Goal: Information Seeking & Learning: Learn about a topic

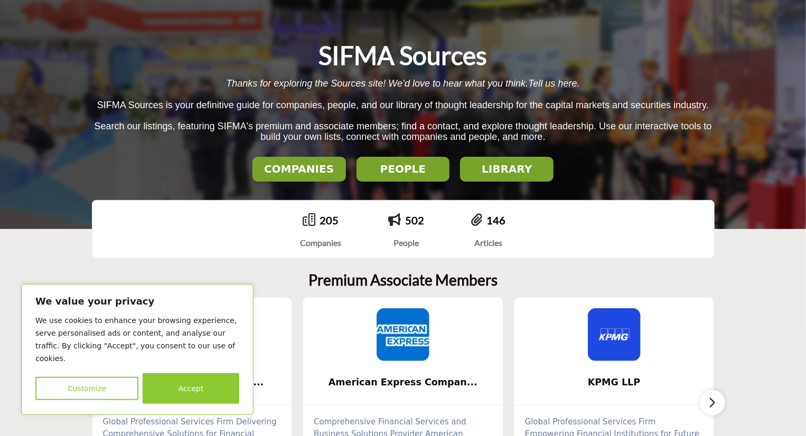
scroll to position [73, 0]
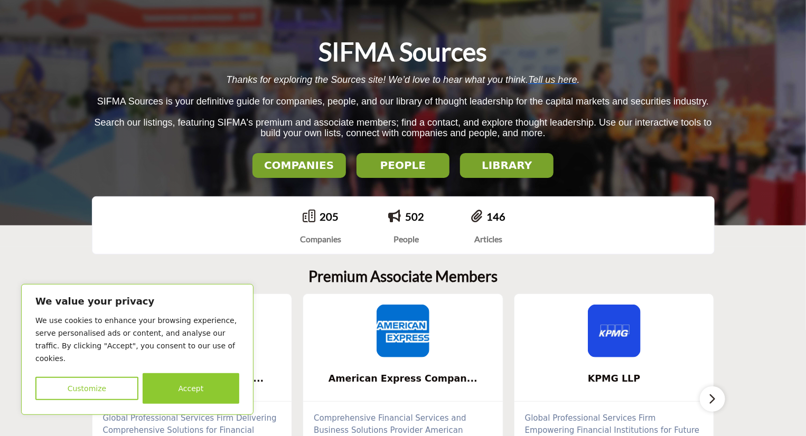
click at [486, 222] on div "146" at bounding box center [488, 217] width 34 height 16
click at [476, 215] on icon at bounding box center [476, 216] width 11 height 13
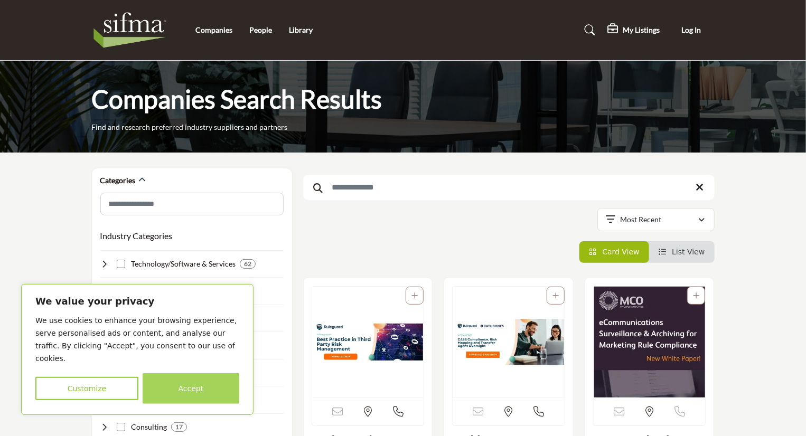
click at [198, 385] on button "Accept" at bounding box center [191, 389] width 97 height 31
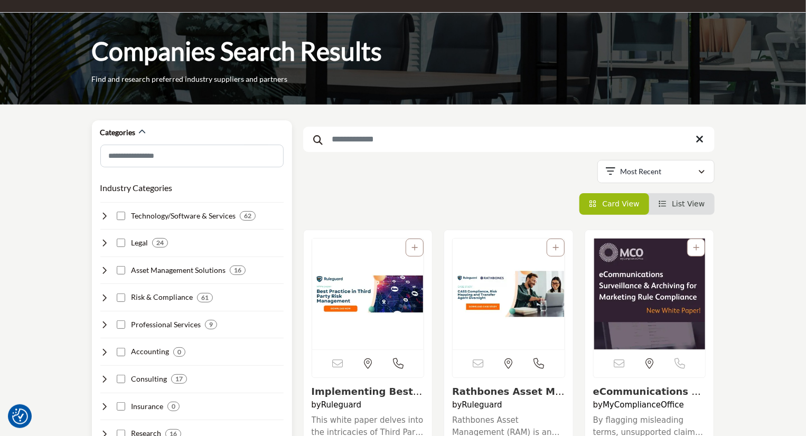
scroll to position [49, 0]
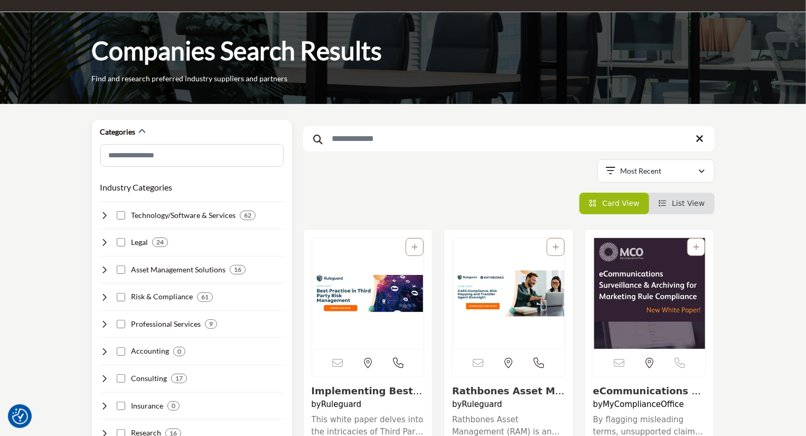
click at [181, 296] on h4 "Risk & Compliance" at bounding box center [162, 297] width 62 height 11
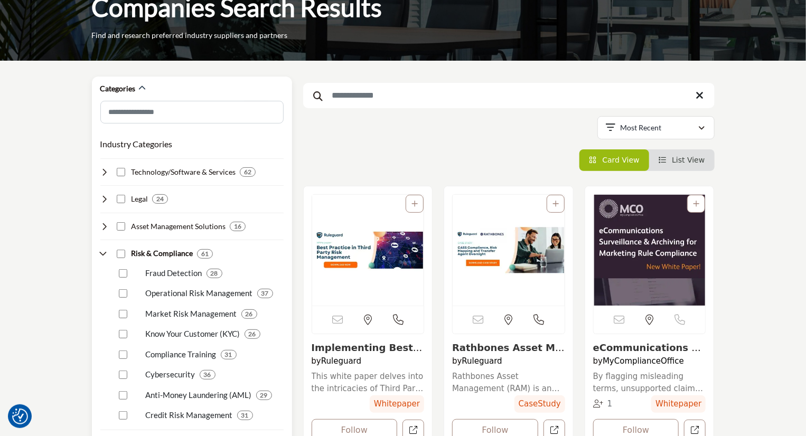
scroll to position [104, 0]
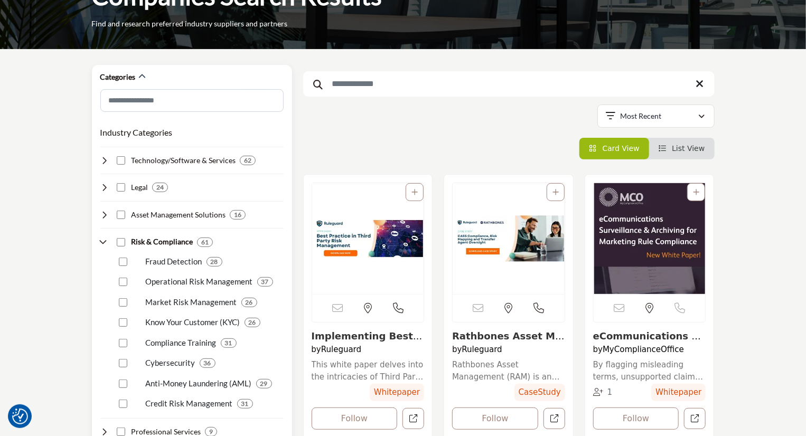
click at [218, 277] on p "Operational Risk Management" at bounding box center [199, 282] width 107 height 12
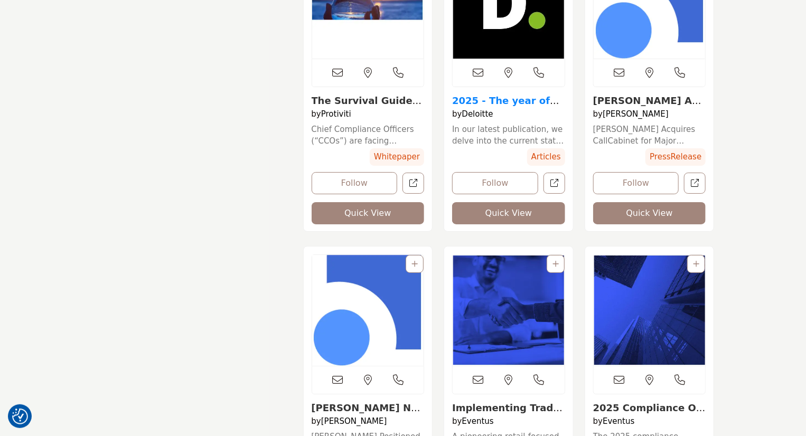
scroll to position [1925, 0]
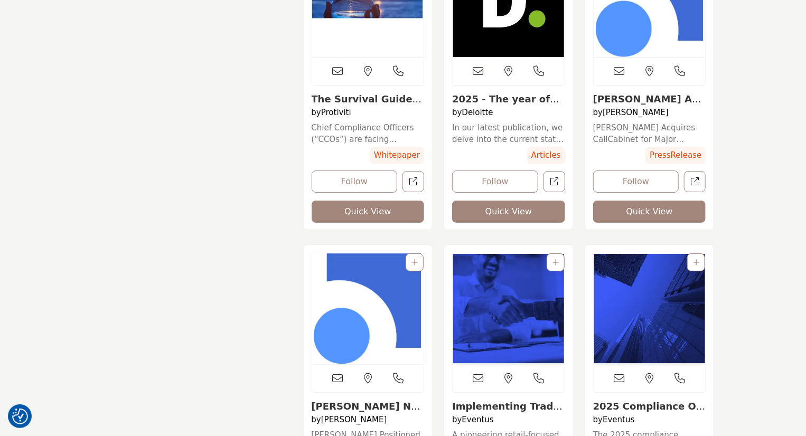
click at [713, 381] on div "View the location of this listing Call Number" at bounding box center [649, 391] width 129 height 292
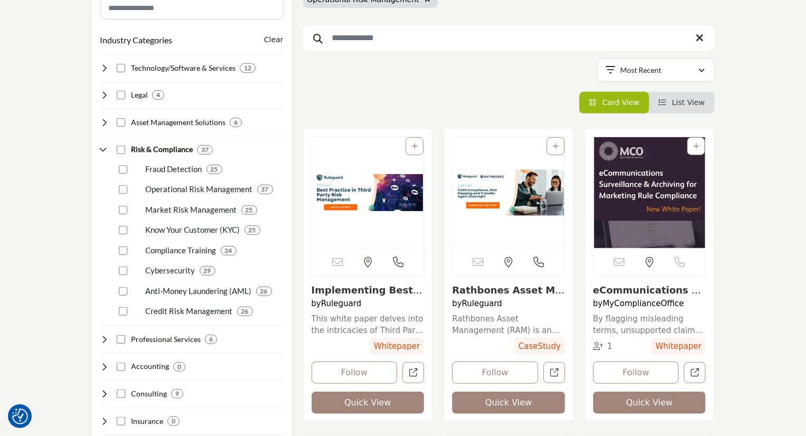
scroll to position [198, 0]
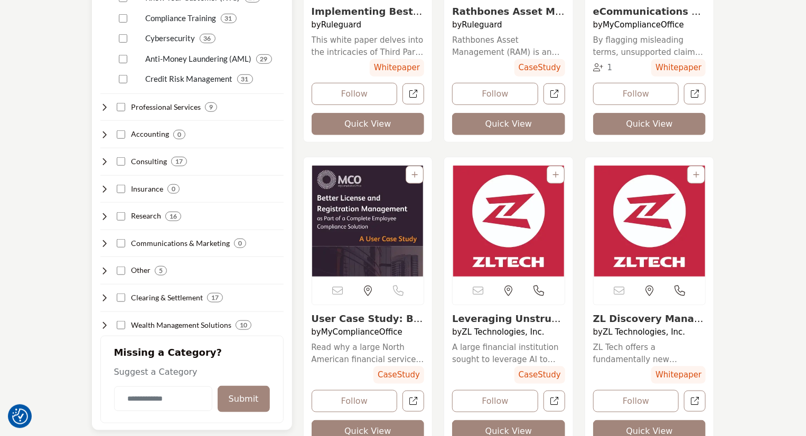
scroll to position [429, 0]
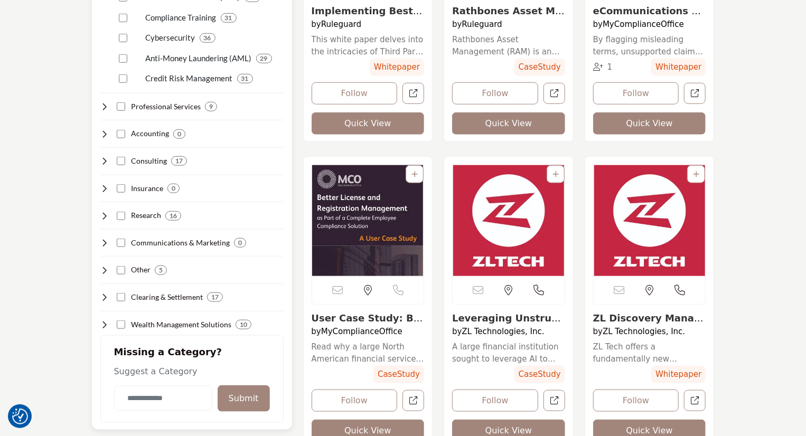
click at [103, 299] on icon at bounding box center [104, 297] width 8 height 8
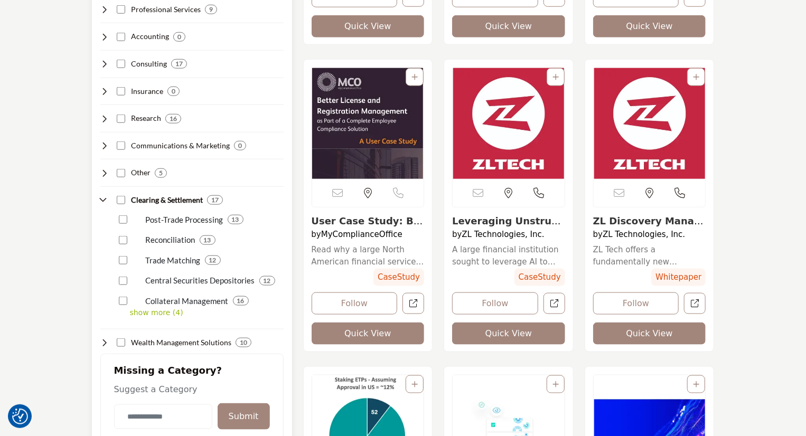
scroll to position [527, 0]
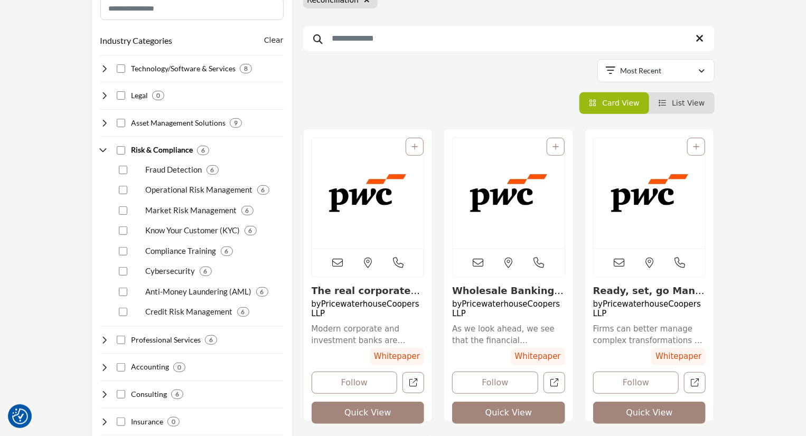
scroll to position [196, 0]
click at [709, 100] on li "List View" at bounding box center [682, 103] width 66 height 22
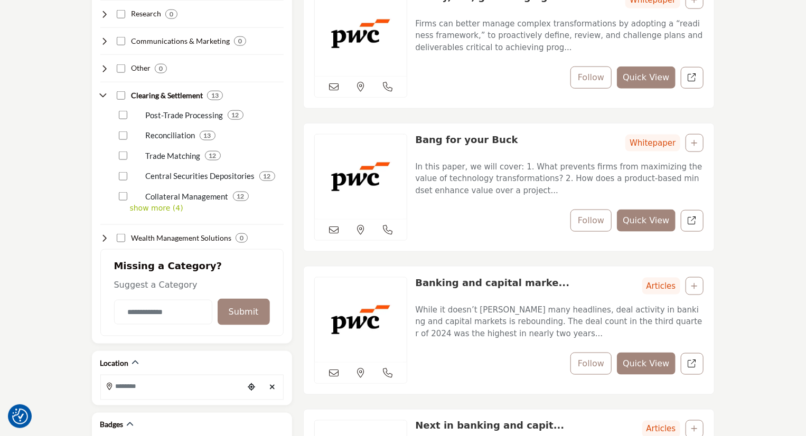
scroll to position [630, 0]
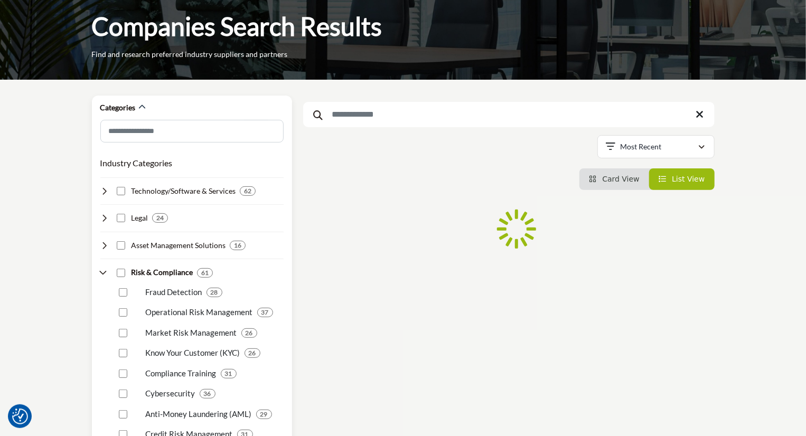
scroll to position [74, 0]
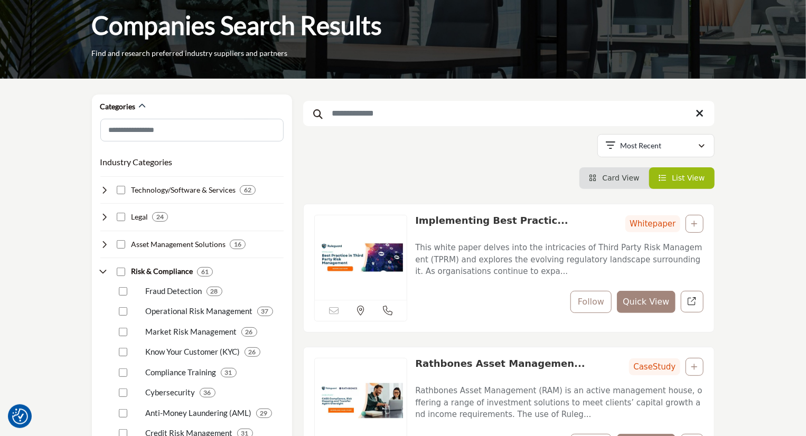
click at [408, 116] on input "Search Keyword" at bounding box center [509, 113] width 412 height 25
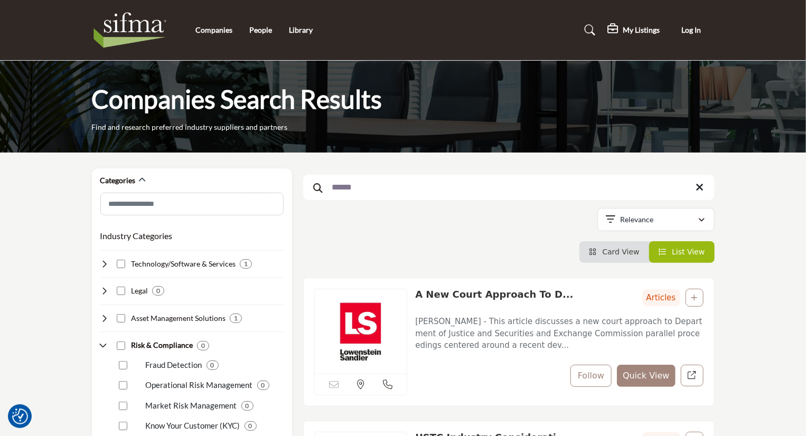
scroll to position [97, 0]
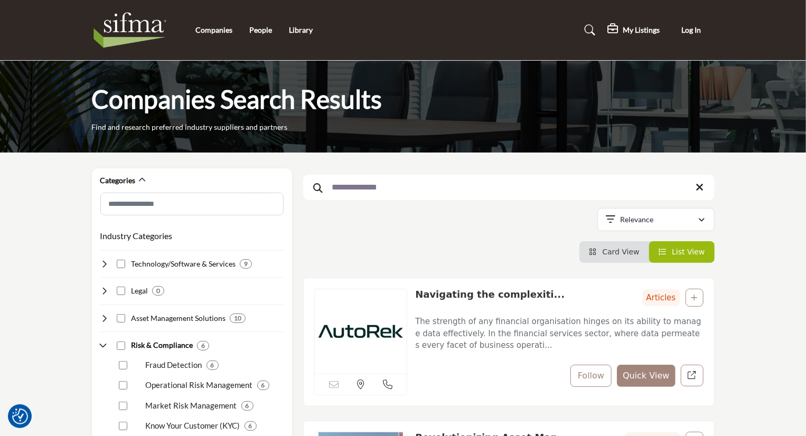
scroll to position [99, 0]
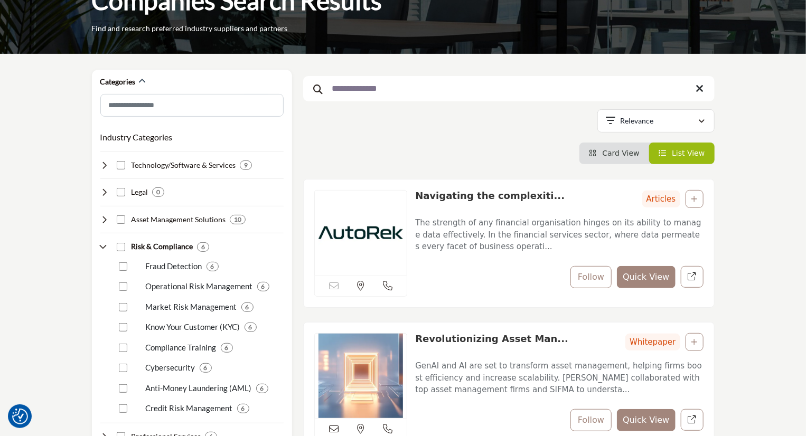
type input "**********"
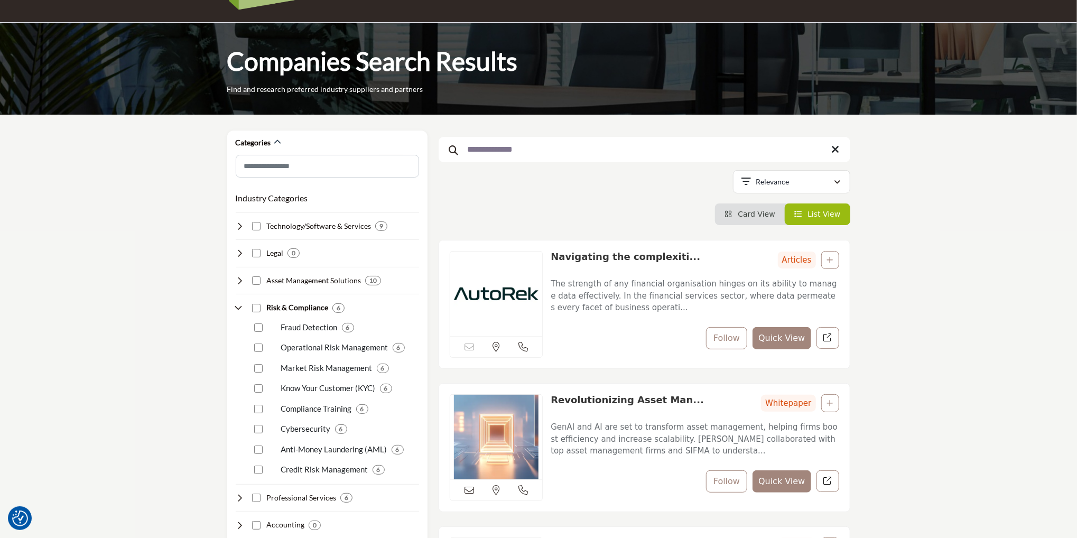
scroll to position [32, 0]
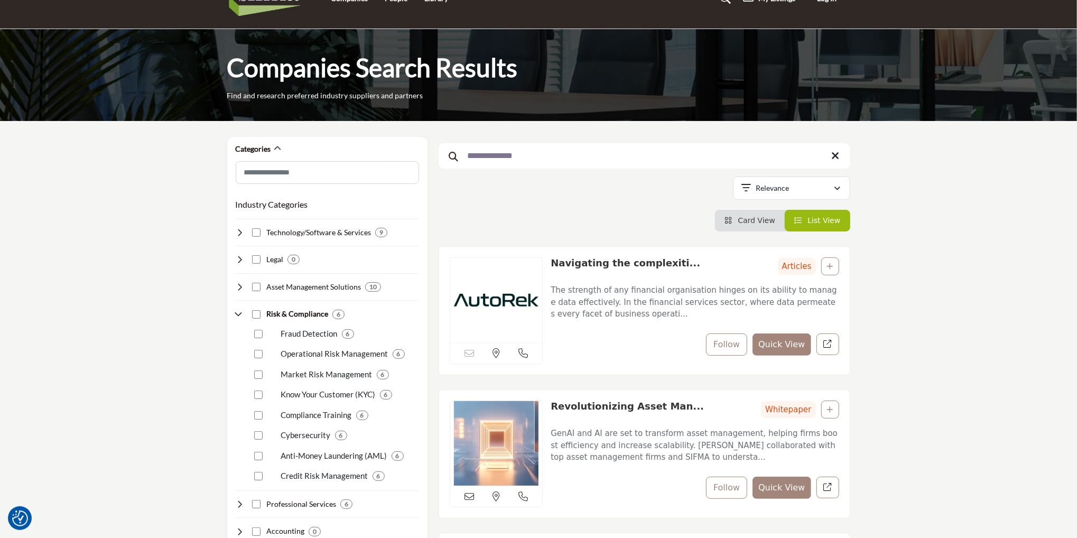
click at [806, 152] on icon at bounding box center [836, 156] width 8 height 11
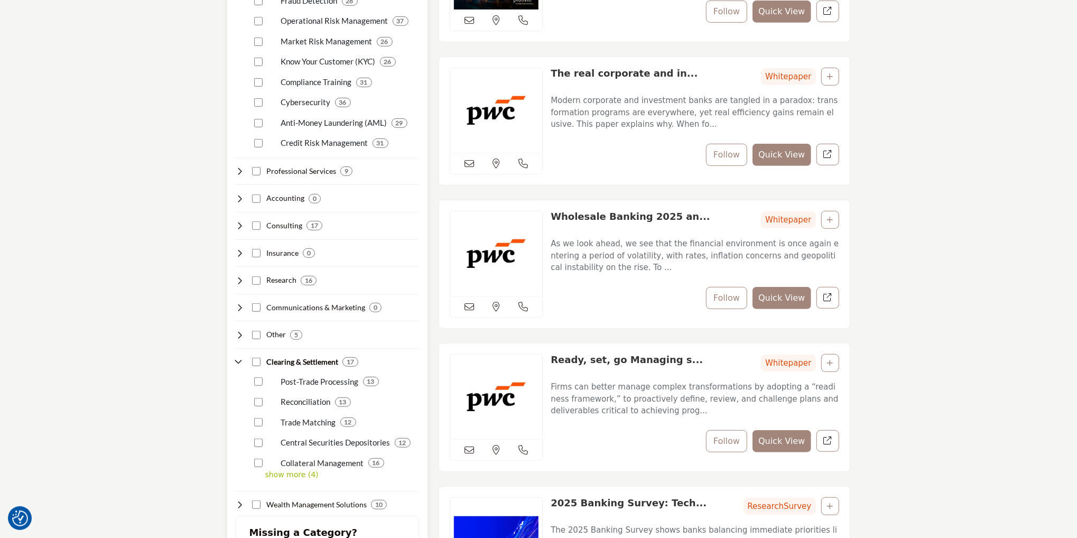
scroll to position [387, 0]
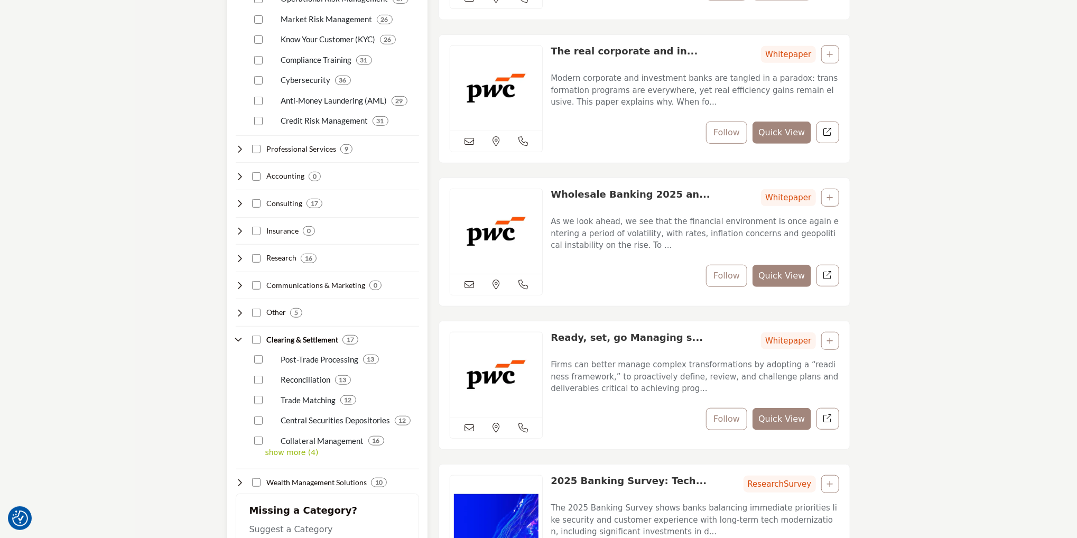
click at [292, 377] on p "Reconciliation" at bounding box center [306, 380] width 50 height 12
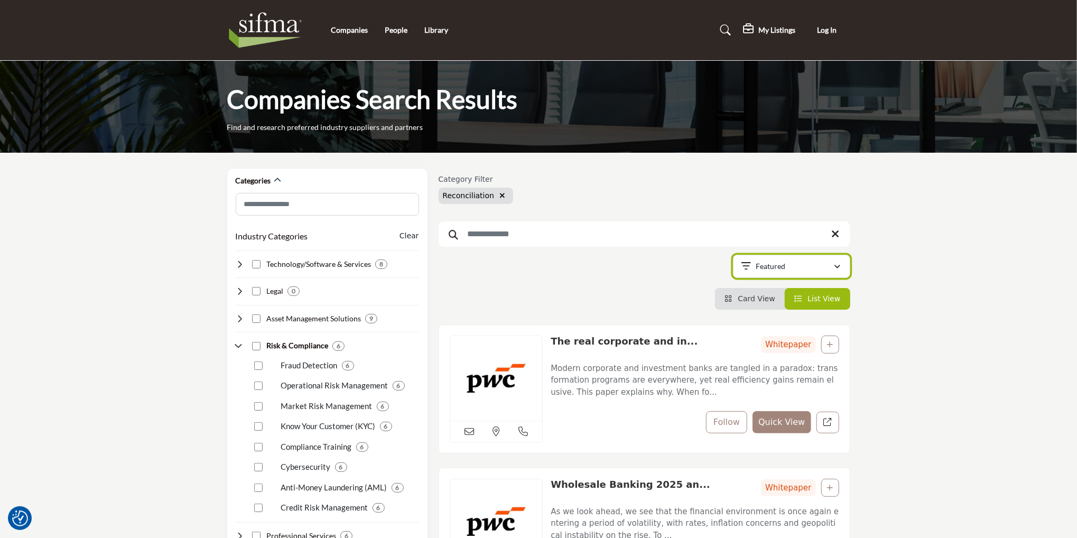
click at [806, 263] on div "button" at bounding box center [837, 267] width 7 height 10
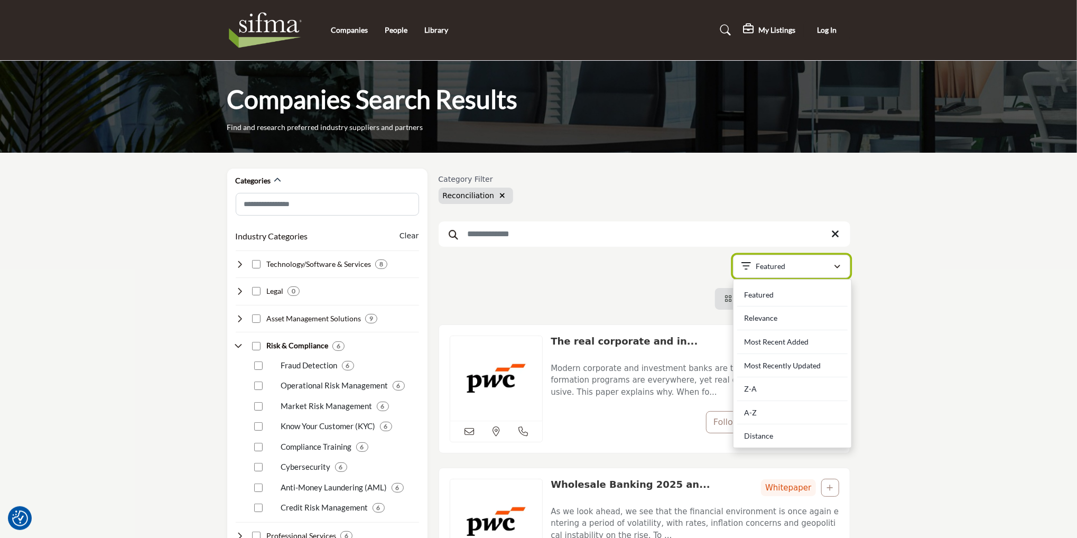
click at [806, 263] on div "button" at bounding box center [837, 267] width 7 height 10
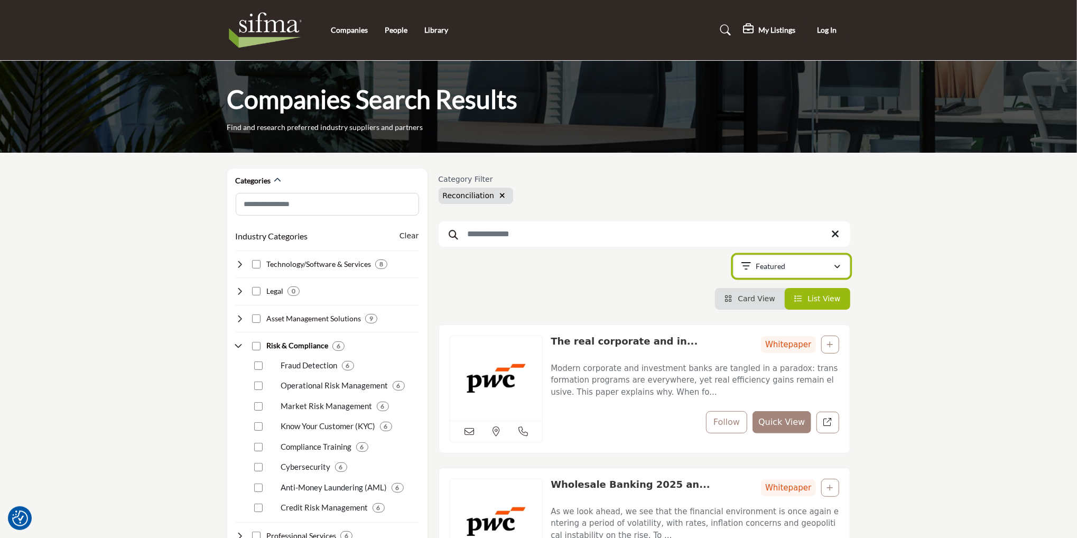
click at [806, 263] on div "button" at bounding box center [837, 267] width 7 height 10
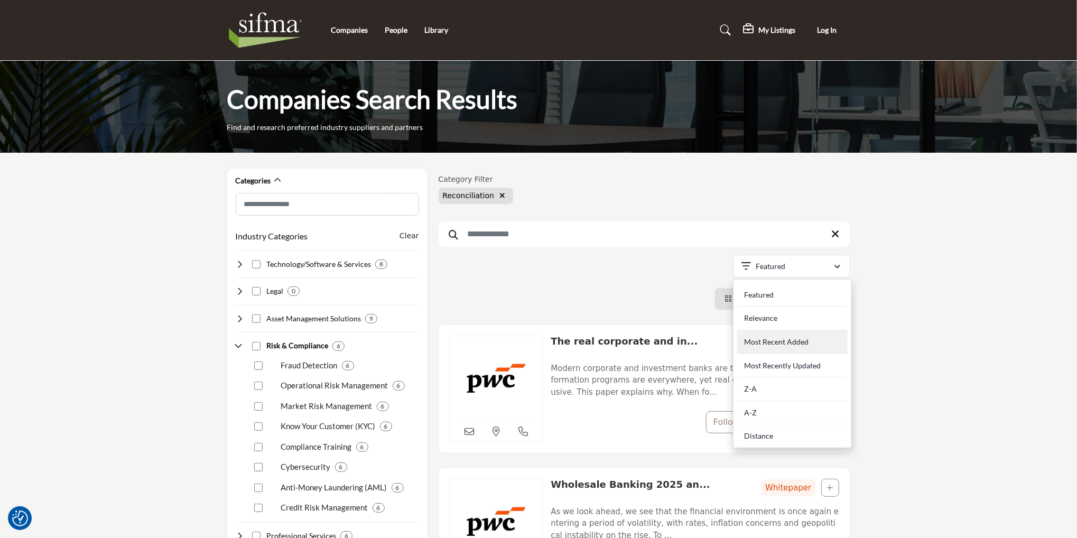
click at [804, 338] on div "Most Recent Added" at bounding box center [792, 342] width 110 height 24
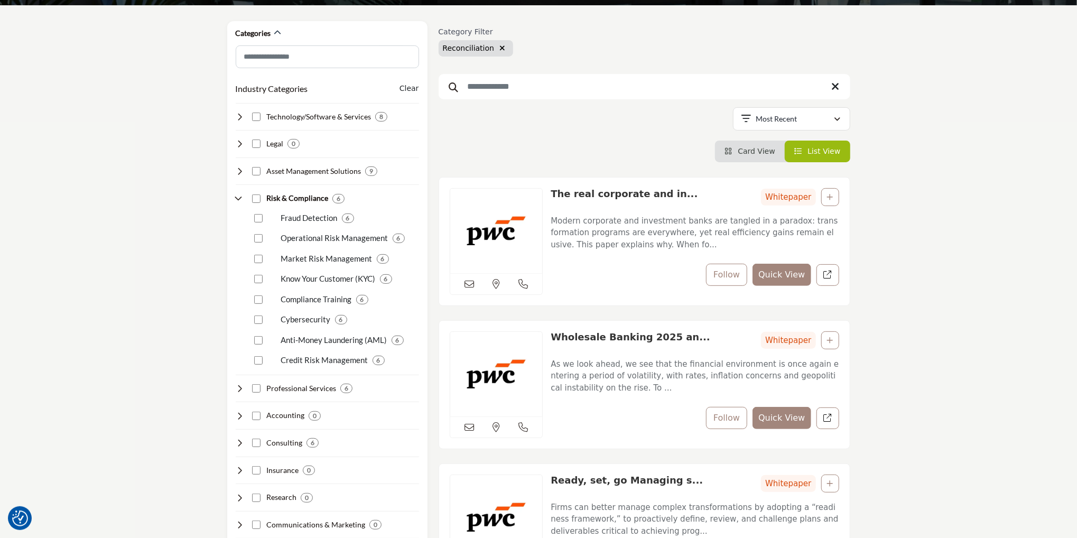
scroll to position [148, 0]
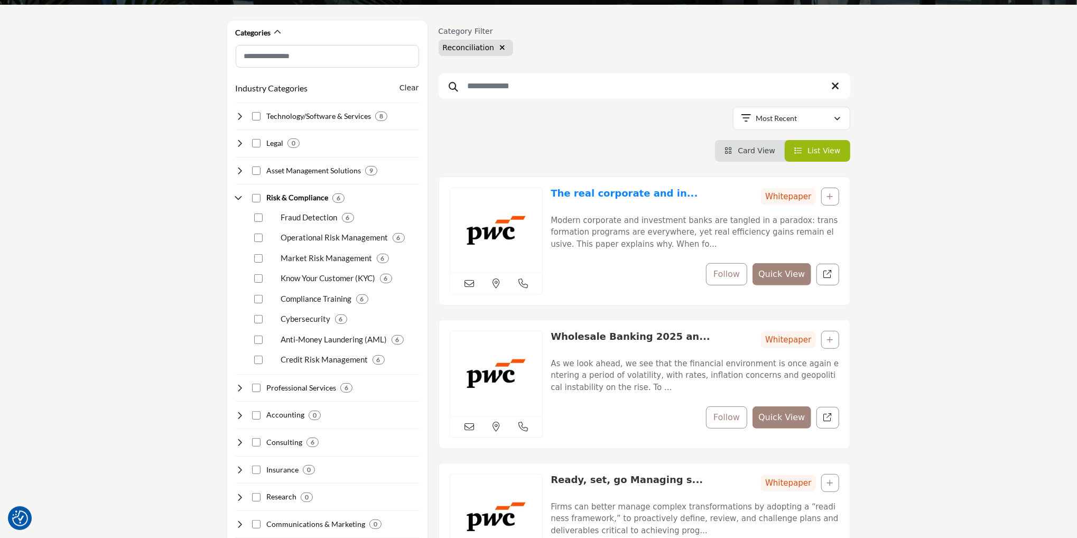
click at [629, 191] on link "The real corporate and in..." at bounding box center [624, 193] width 147 height 11
click at [733, 197] on div "The real corporate and in... Whitepaper" at bounding box center [695, 197] width 288 height 18
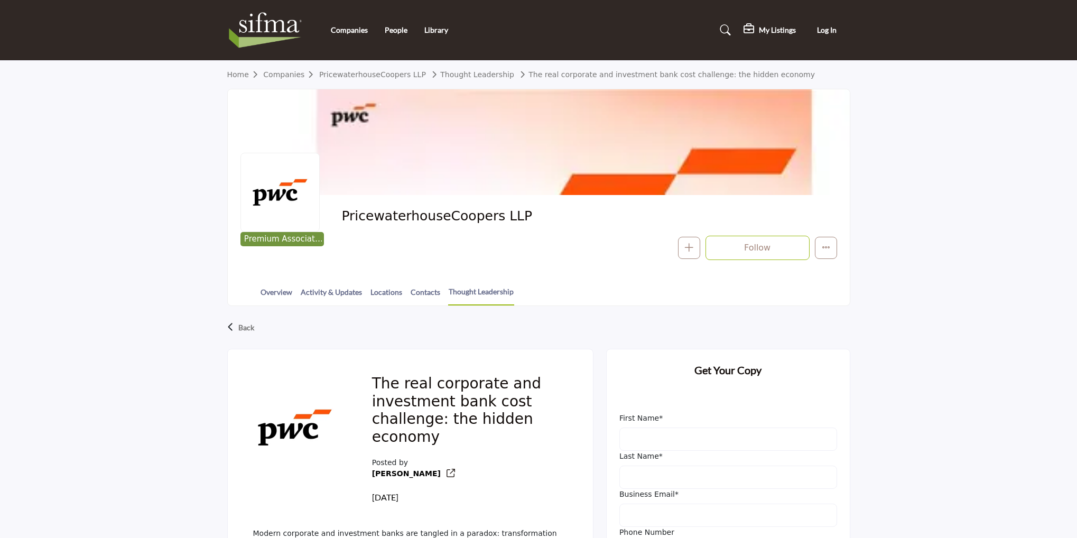
scroll to position [308, 0]
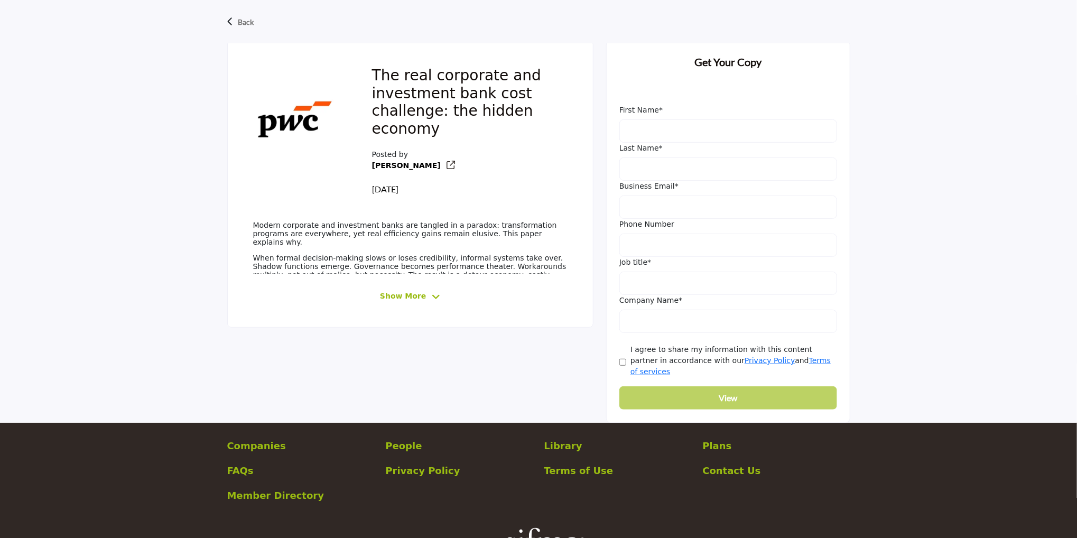
click at [426, 294] on span "Show More" at bounding box center [410, 296] width 60 height 11
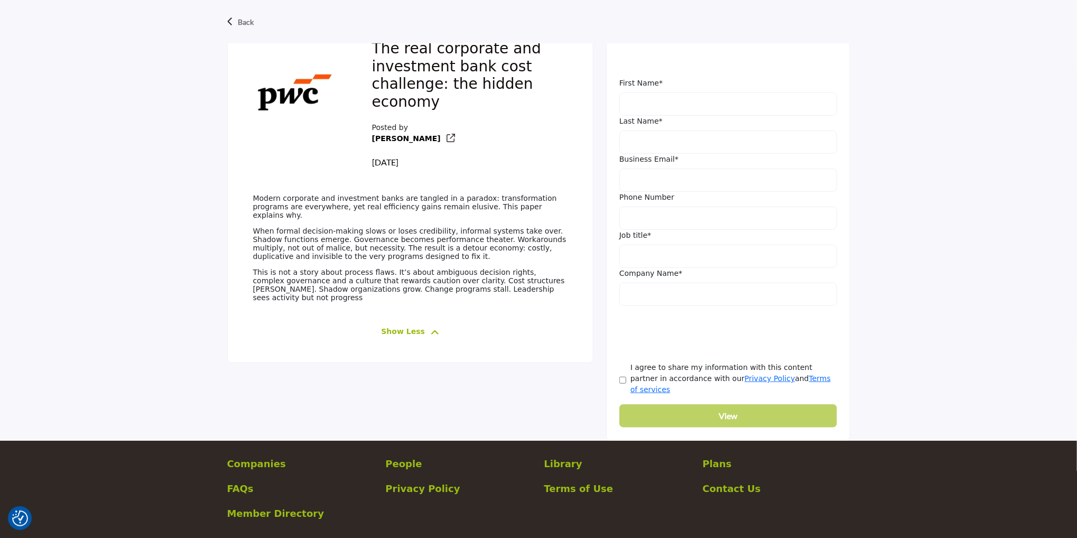
scroll to position [334, 0]
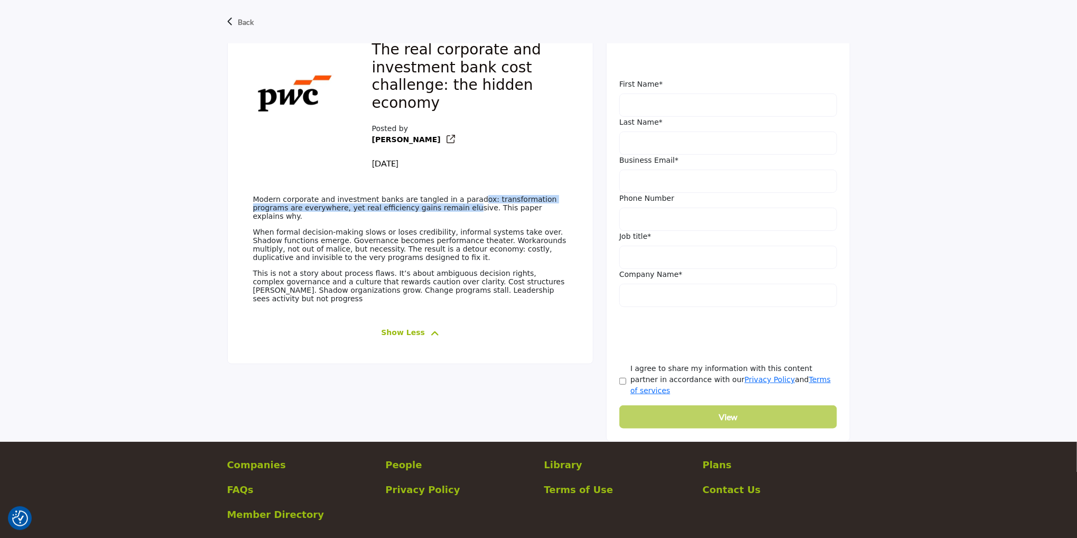
drag, startPoint x: 407, startPoint y: 208, endPoint x: 476, endPoint y: 204, distance: 69.3
click at [459, 200] on p "Modern corporate and investment banks are tangled in a paradox: transformation …" at bounding box center [410, 207] width 314 height 25
click at [343, 234] on p "When formal decision-making slows or loses credibility, informal systems take o…" at bounding box center [410, 245] width 314 height 34
drag, startPoint x: 332, startPoint y: 213, endPoint x: 399, endPoint y: 207, distance: 67.9
click at [395, 207] on p "Modern corporate and investment banks are tangled in a paradox: transformation …" at bounding box center [410, 207] width 314 height 25
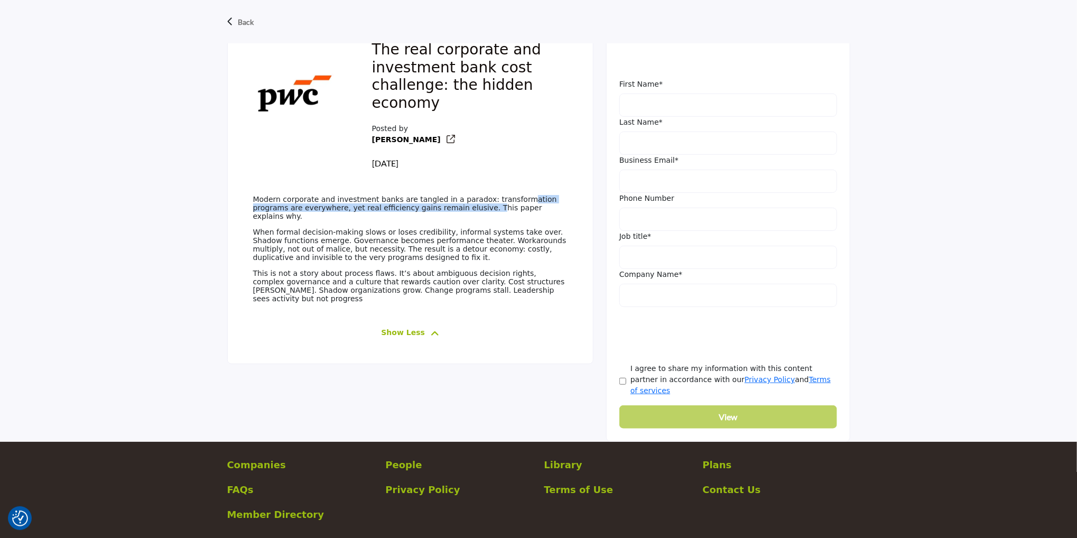
drag, startPoint x: 425, startPoint y: 209, endPoint x: 503, endPoint y: 203, distance: 78.4
click at [503, 203] on p "Modern corporate and investment banks are tangled in a paradox: transformation …" at bounding box center [410, 207] width 314 height 25
drag, startPoint x: 373, startPoint y: 230, endPoint x: 317, endPoint y: 227, distance: 56.1
click at [317, 228] on p "When formal decision-making slows or loses credibility, informal systems take o…" at bounding box center [410, 245] width 314 height 34
drag, startPoint x: 387, startPoint y: 225, endPoint x: 421, endPoint y: 221, distance: 33.4
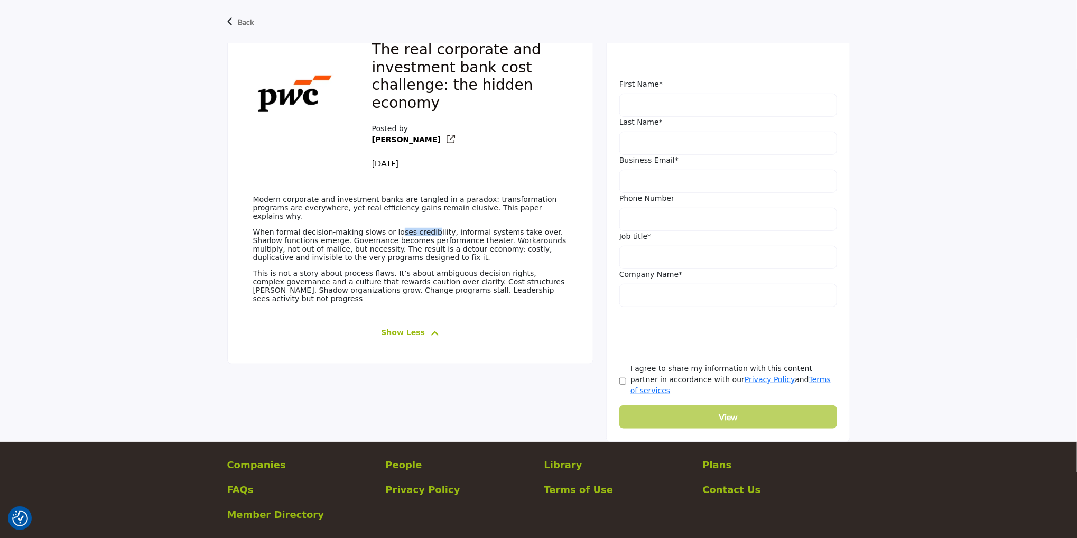
click at [421, 221] on div "Modern corporate and investment banks are tangled in a paradox: transformation …" at bounding box center [410, 252] width 314 height 115
drag, startPoint x: 437, startPoint y: 222, endPoint x: 495, endPoint y: 221, distance: 57.1
click at [495, 221] on div "Modern corporate and investment banks are tangled in a paradox: transformation …" at bounding box center [410, 252] width 314 height 115
drag, startPoint x: 517, startPoint y: 222, endPoint x: 456, endPoint y: 228, distance: 61.6
click at [456, 228] on p "When formal decision-making slows or loses credibility, informal systems take o…" at bounding box center [410, 245] width 314 height 34
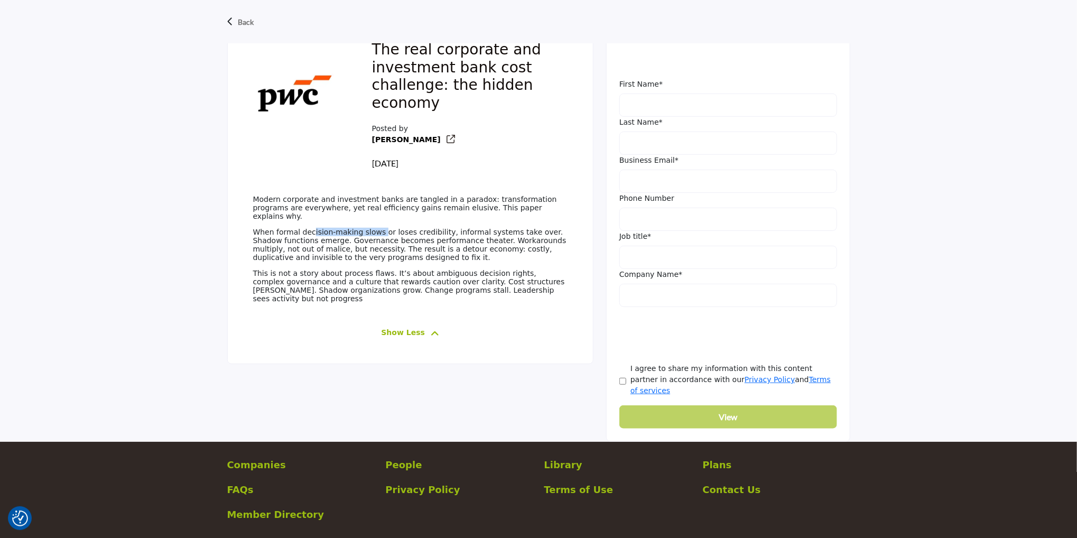
drag, startPoint x: 325, startPoint y: 222, endPoint x: 375, endPoint y: 225, distance: 50.2
click at [374, 228] on p "When formal decision-making slows or loses credibility, informal systems take o…" at bounding box center [410, 245] width 314 height 34
drag, startPoint x: 398, startPoint y: 226, endPoint x: 434, endPoint y: 226, distance: 35.9
click at [434, 228] on p "When formal decision-making slows or loses credibility, informal systems take o…" at bounding box center [410, 245] width 314 height 34
drag, startPoint x: 441, startPoint y: 226, endPoint x: 529, endPoint y: 227, distance: 88.8
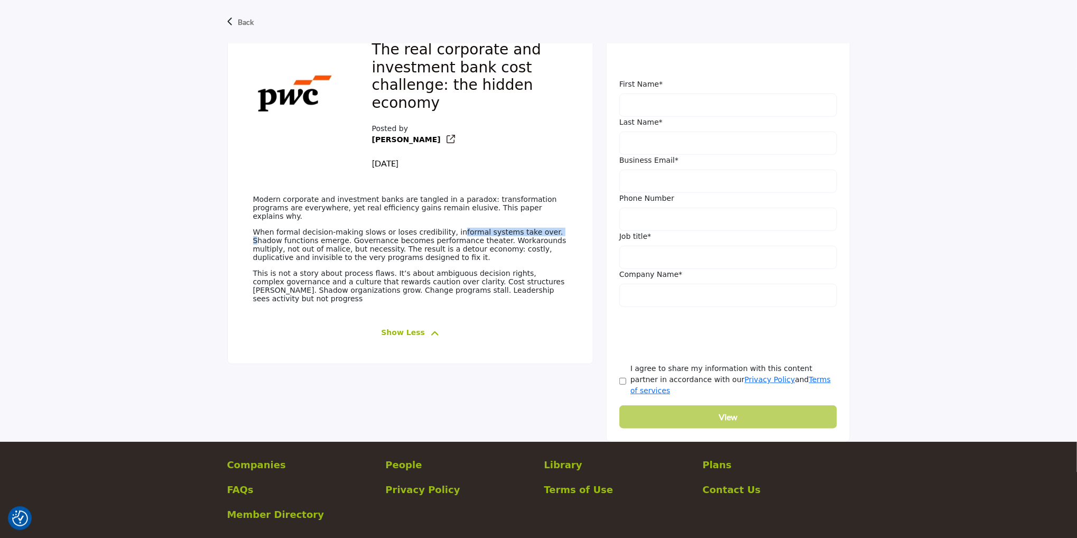
click at [529, 228] on p "When formal decision-making slows or loses credibility, informal systems take o…" at bounding box center [410, 245] width 314 height 34
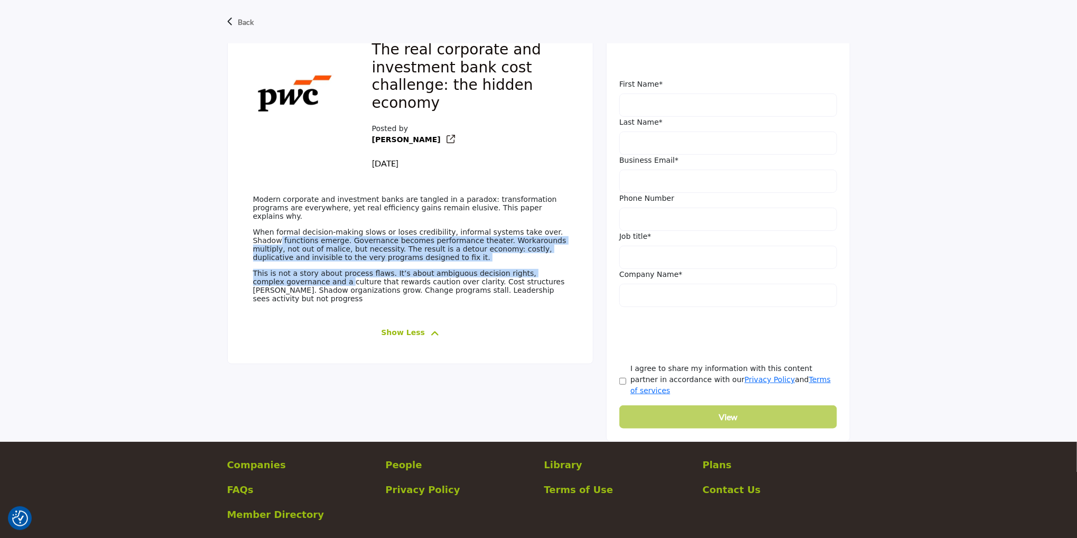
drag, startPoint x: 538, startPoint y: 228, endPoint x: 312, endPoint y: 279, distance: 231.3
click at [312, 279] on div "Modern corporate and investment banks are tangled in a paradox: transformation …" at bounding box center [410, 252] width 314 height 115
click at [294, 238] on p "When formal decision-making slows or loses credibility, informal systems take o…" at bounding box center [410, 245] width 314 height 34
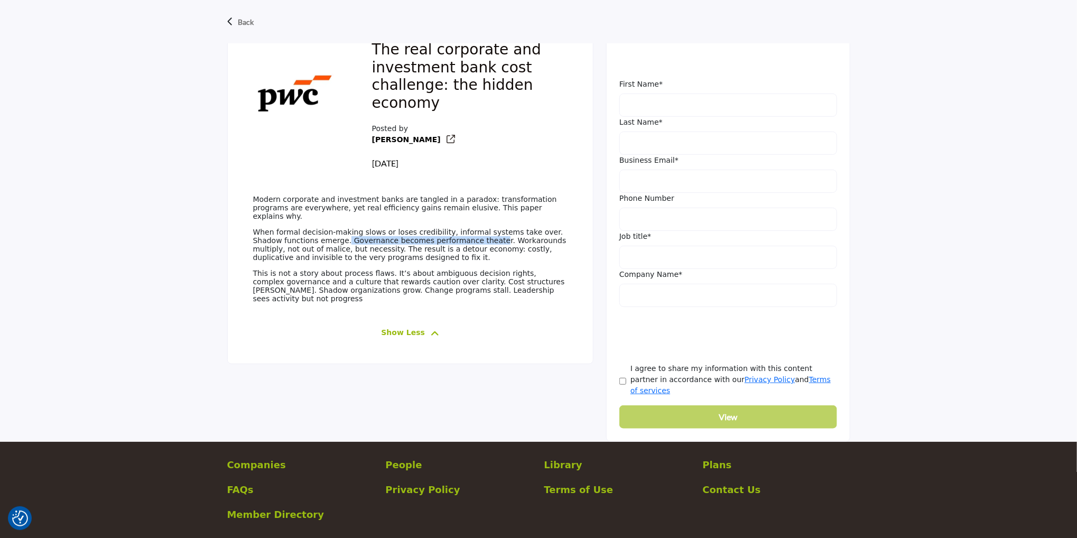
drag, startPoint x: 312, startPoint y: 239, endPoint x: 450, endPoint y: 238, distance: 137.9
click at [450, 238] on p "When formal decision-making slows or loses credibility, informal systems take o…" at bounding box center [410, 245] width 314 height 34
drag, startPoint x: 458, startPoint y: 238, endPoint x: 321, endPoint y: 248, distance: 136.7
click at [321, 248] on p "When formal decision-making slows or loses credibility, informal systems take o…" at bounding box center [410, 245] width 314 height 34
drag, startPoint x: 327, startPoint y: 247, endPoint x: 421, endPoint y: 242, distance: 93.6
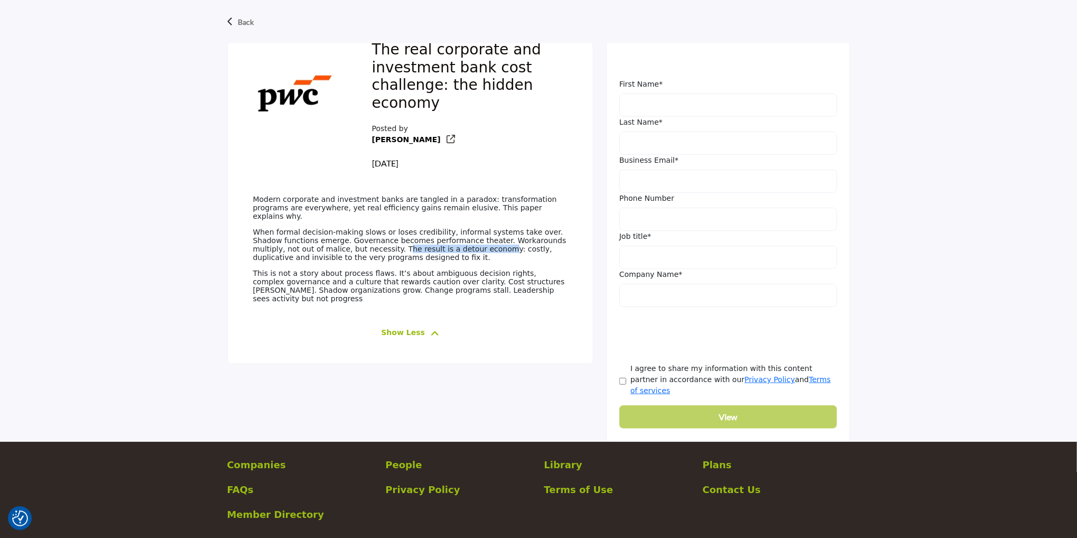
click at [421, 242] on p "When formal decision-making slows or loses credibility, informal systems take o…" at bounding box center [410, 245] width 314 height 34
drag, startPoint x: 435, startPoint y: 244, endPoint x: 488, endPoint y: 244, distance: 52.3
click at [488, 244] on p "When formal decision-making slows or loses credibility, informal systems take o…" at bounding box center [410, 245] width 314 height 34
drag, startPoint x: 503, startPoint y: 243, endPoint x: 565, endPoint y: 247, distance: 62.0
click at [565, 246] on p "When formal decision-making slows or loses credibility, informal systems take o…" at bounding box center [410, 245] width 314 height 34
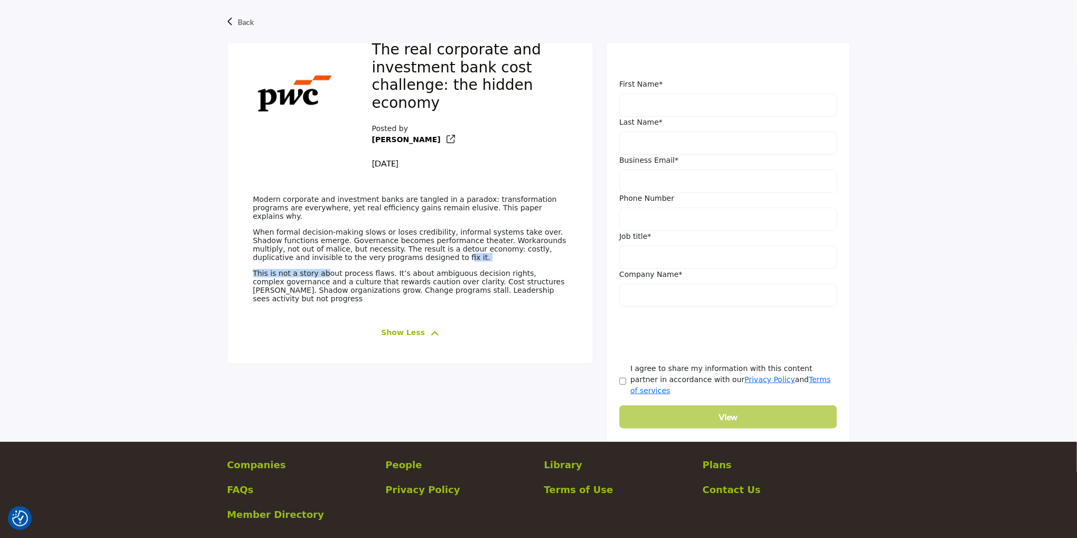
drag, startPoint x: 319, startPoint y: 265, endPoint x: 330, endPoint y: 256, distance: 13.5
click at [330, 256] on div "Modern corporate and investment banks are tangled in a paradox: transformation …" at bounding box center [410, 252] width 314 height 115
click at [356, 256] on p "When formal decision-making slows or loses credibility, informal systems take o…" at bounding box center [410, 245] width 314 height 34
drag, startPoint x: 275, startPoint y: 273, endPoint x: 358, endPoint y: 273, distance: 82.9
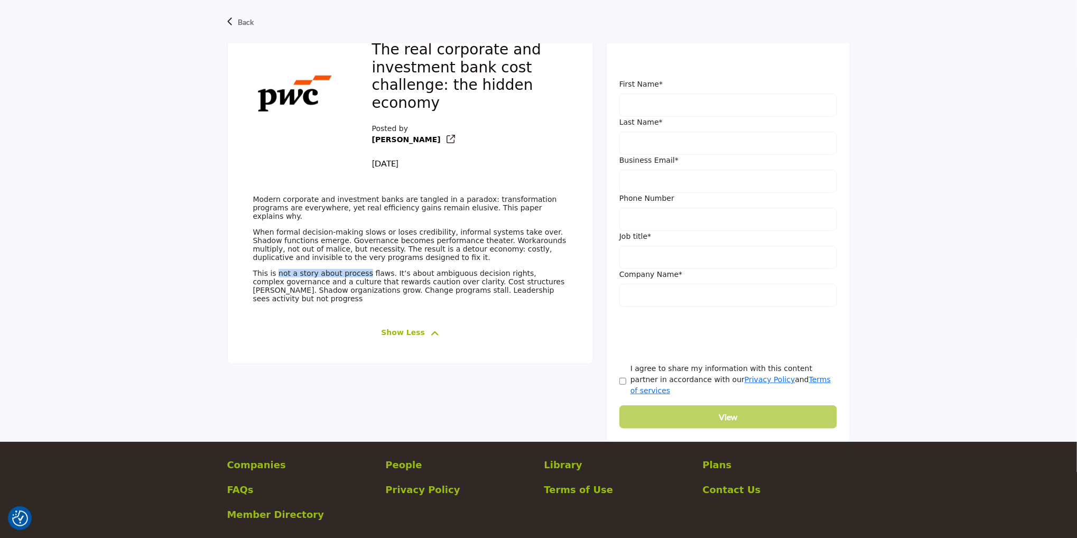
click at [358, 273] on p "This is not a story about process flaws. It’s about ambiguous decision rights, …" at bounding box center [410, 286] width 314 height 34
drag, startPoint x: 372, startPoint y: 273, endPoint x: 328, endPoint y: 275, distance: 44.4
click at [328, 275] on p "This is not a story about process flaws. It’s about ambiguous decision rights, …" at bounding box center [410, 286] width 314 height 34
drag, startPoint x: 386, startPoint y: 265, endPoint x: 379, endPoint y: 286, distance: 22.2
click at [385, 286] on div "Modern corporate and investment banks are tangled in a paradox: transformation …" at bounding box center [410, 252] width 314 height 115
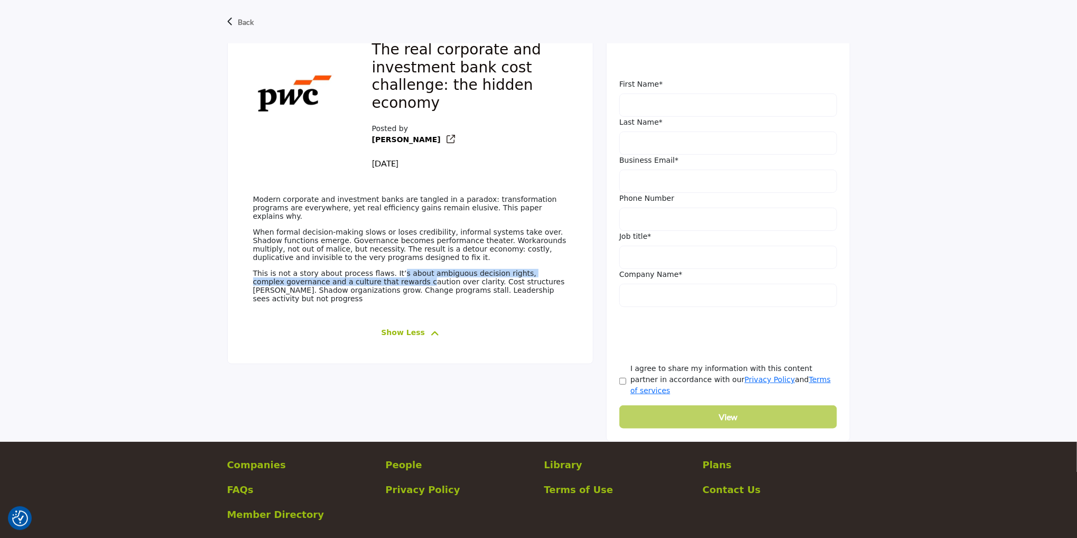
click at [378, 286] on p "This is not a story about process flaws. It’s about ambiguous decision rights, …" at bounding box center [410, 286] width 314 height 34
drag, startPoint x: 340, startPoint y: 289, endPoint x: 416, endPoint y: 283, distance: 76.3
click at [416, 283] on p "This is not a story about process flaws. It’s about ambiguous decision rights, …" at bounding box center [410, 286] width 314 height 34
click at [444, 284] on p "This is not a story about process flaws. It’s about ambiguous decision rights, …" at bounding box center [410, 286] width 314 height 34
drag, startPoint x: 445, startPoint y: 283, endPoint x: 508, endPoint y: 279, distance: 63.0
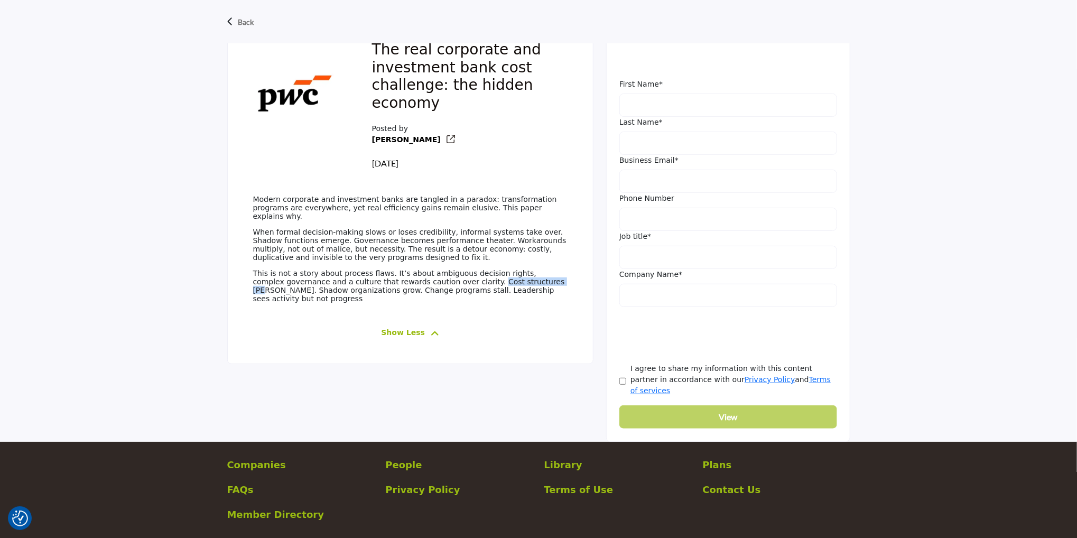
click at [508, 279] on p "This is not a story about process flaws. It’s about ambiguous decision rights, …" at bounding box center [410, 286] width 314 height 34
drag, startPoint x: 326, startPoint y: 276, endPoint x: 372, endPoint y: 269, distance: 46.6
click at [372, 269] on p "This is not a story about process flaws. It’s about ambiguous decision rights, …" at bounding box center [410, 286] width 314 height 34
drag, startPoint x: 385, startPoint y: 272, endPoint x: 477, endPoint y: 272, distance: 91.9
click at [477, 272] on p "This is not a story about process flaws. It’s about ambiguous decision rights, …" at bounding box center [410, 286] width 314 height 34
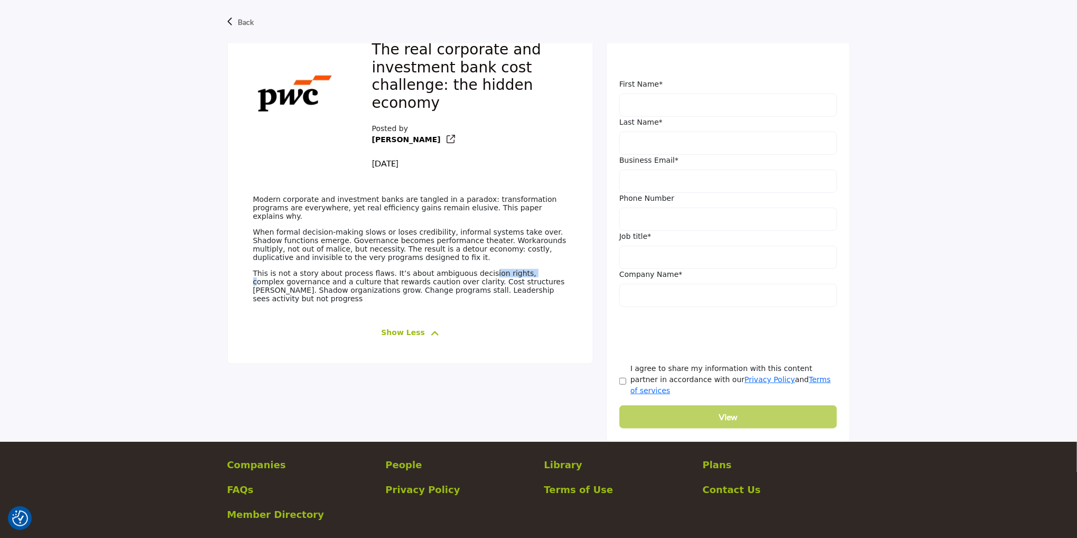
drag, startPoint x: 502, startPoint y: 270, endPoint x: 467, endPoint y: 273, distance: 35.0
click at [467, 273] on p "This is not a story about process flaws. It’s about ambiguous decision rights, …" at bounding box center [410, 286] width 314 height 34
drag, startPoint x: 514, startPoint y: 269, endPoint x: 309, endPoint y: 289, distance: 205.9
click at [309, 289] on p "This is not a story about process flaws. It’s about ambiguous decision rights, …" at bounding box center [410, 286] width 314 height 34
click at [330, 286] on p "This is not a story about process flaws. It’s about ambiguous decision rights, …" at bounding box center [410, 286] width 314 height 34
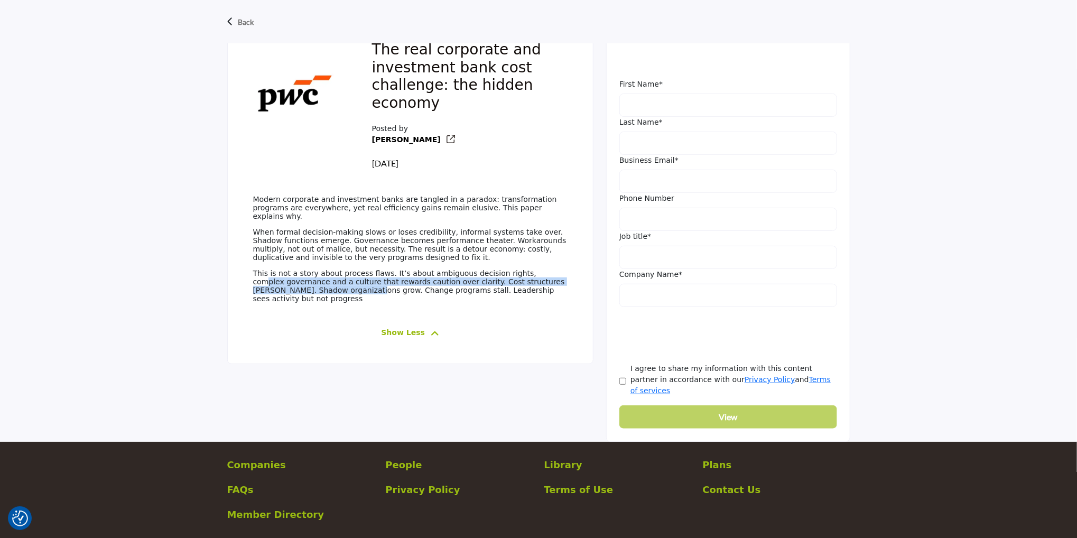
click at [380, 279] on p "This is not a story about process flaws. It’s about ambiguous decision rights, …" at bounding box center [410, 286] width 314 height 34
click at [435, 276] on p "This is not a story about process flaws. It’s about ambiguous decision rights, …" at bounding box center [410, 286] width 314 height 34
drag, startPoint x: 467, startPoint y: 279, endPoint x: 507, endPoint y: 278, distance: 40.2
click at [507, 277] on p "This is not a story about process flaws. It’s about ambiguous decision rights, …" at bounding box center [410, 286] width 314 height 34
click at [514, 281] on p "This is not a story about process flaws. It’s about ambiguous decision rights, …" at bounding box center [410, 286] width 314 height 34
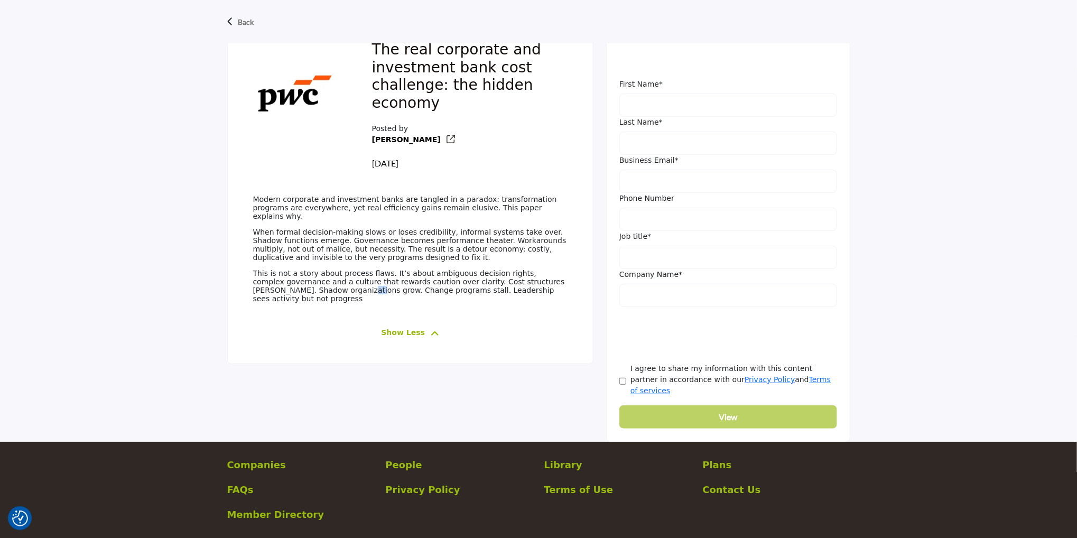
drag, startPoint x: 302, startPoint y: 294, endPoint x: 320, endPoint y: 293, distance: 17.5
click at [313, 293] on p "This is not a story about process flaws. It’s about ambiguous decision rights, …" at bounding box center [410, 286] width 314 height 34
drag, startPoint x: 334, startPoint y: 293, endPoint x: 406, endPoint y: 291, distance: 71.4
click at [406, 291] on p "This is not a story about process flaws. It’s about ambiguous decision rights, …" at bounding box center [410, 286] width 314 height 34
drag, startPoint x: 432, startPoint y: 288, endPoint x: 502, endPoint y: 294, distance: 71.1
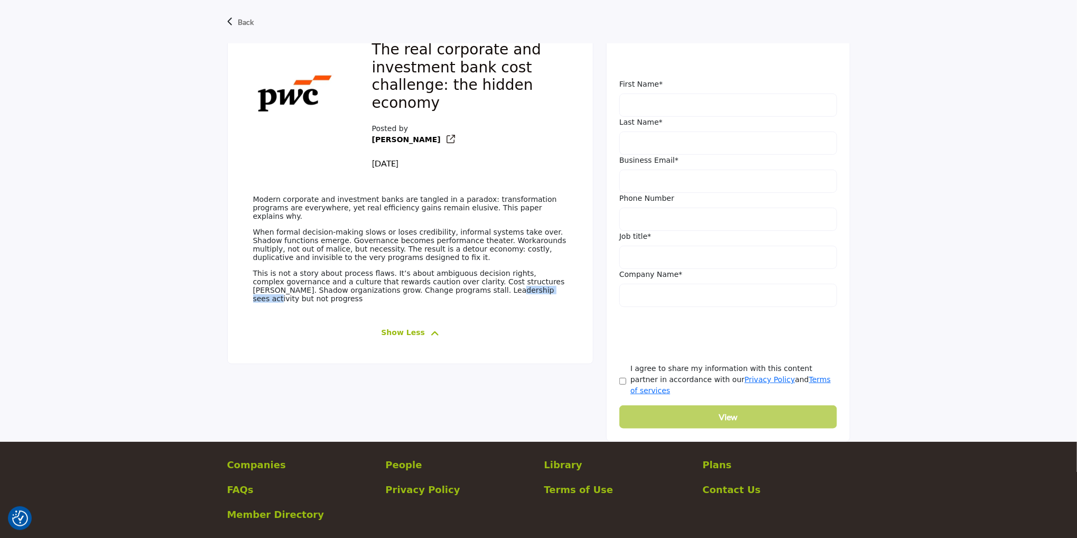
click at [486, 291] on p "This is not a story about process flaws. It’s about ambiguous decision rights, …" at bounding box center [410, 286] width 314 height 34
click at [517, 301] on div "Modern corporate and investment banks are tangled in a paradox: transformation …" at bounding box center [410, 252] width 314 height 115
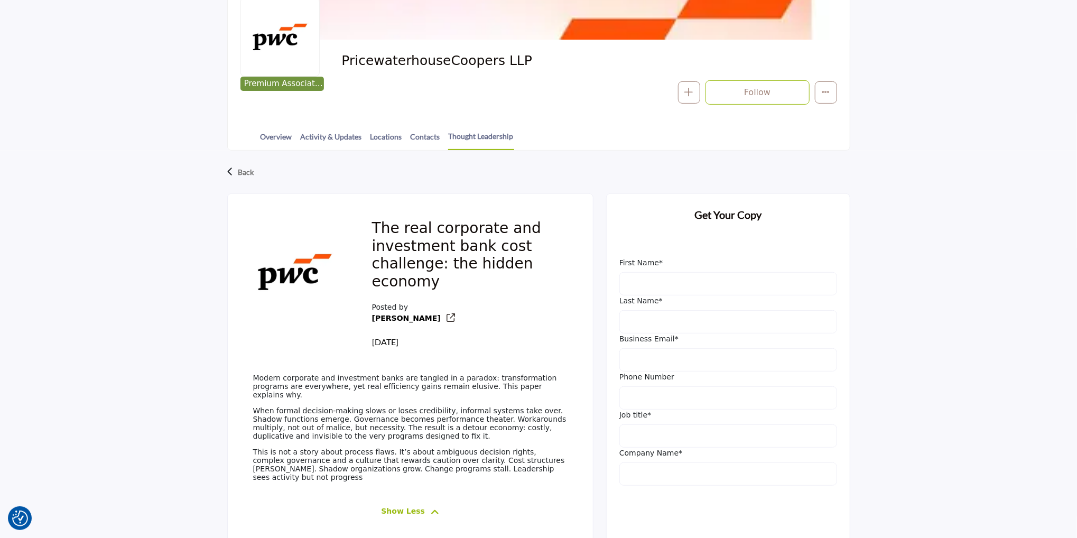
scroll to position [182, 0]
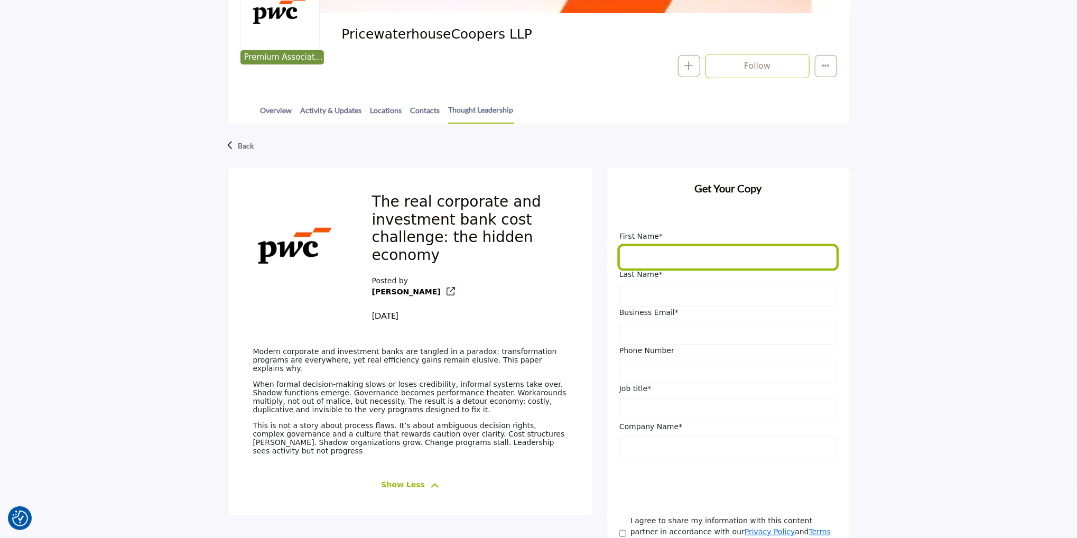
click at [679, 256] on input "First Name" at bounding box center [728, 257] width 218 height 23
click at [679, 257] on input "First Name" at bounding box center [728, 257] width 218 height 23
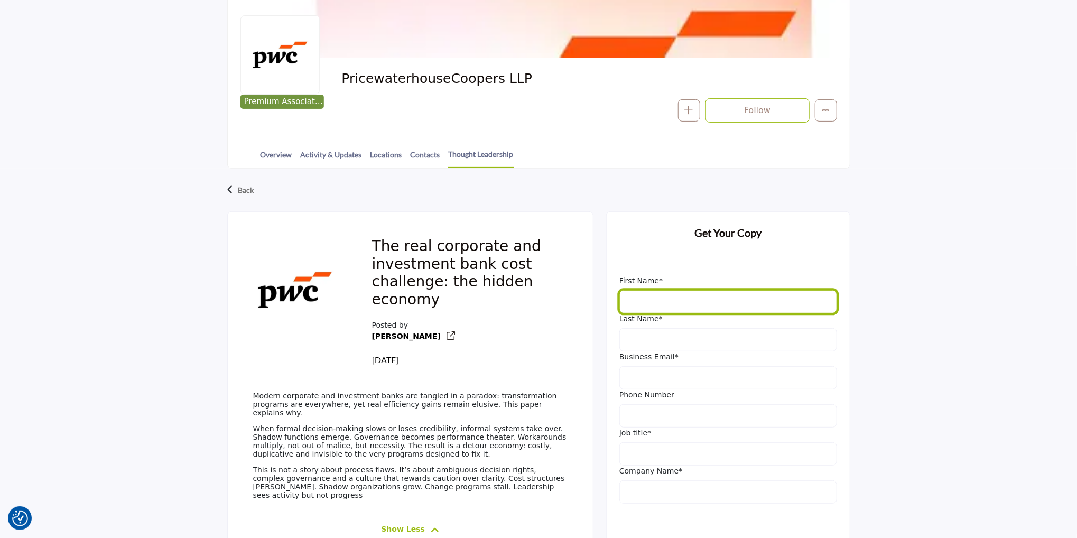
scroll to position [0, 0]
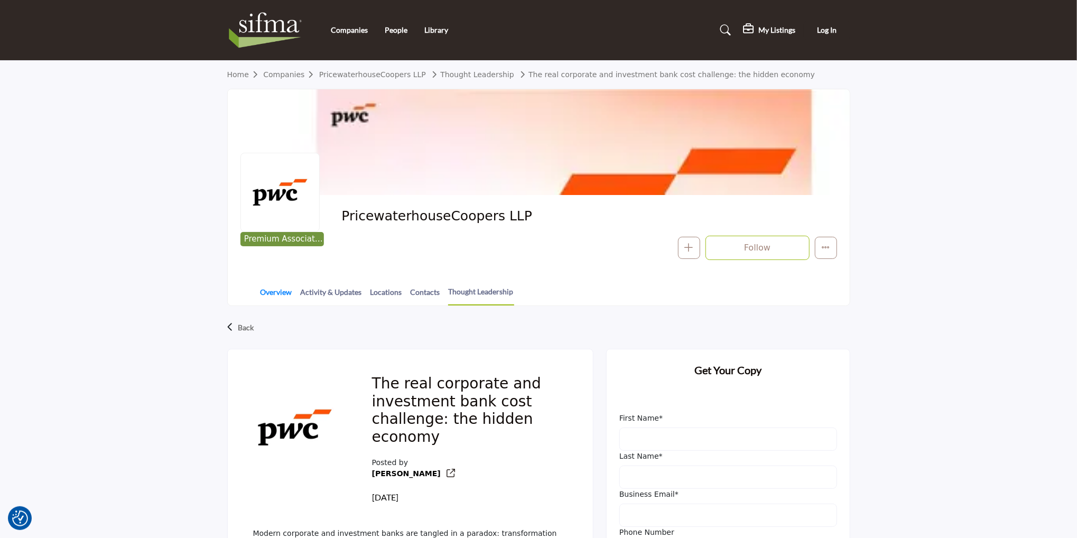
click at [283, 295] on link "Overview" at bounding box center [276, 295] width 33 height 18
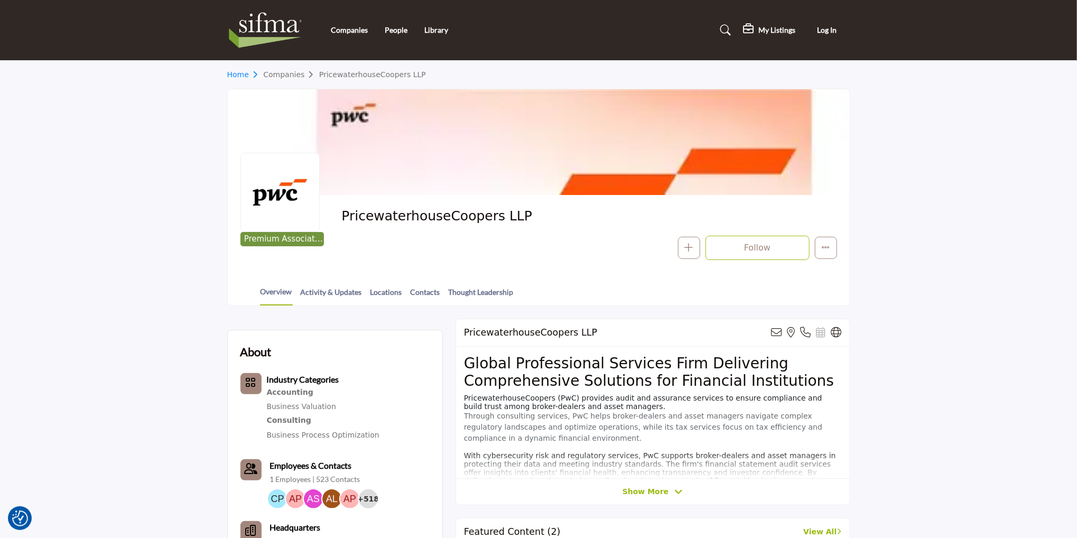
click at [239, 77] on link "Home" at bounding box center [245, 74] width 36 height 8
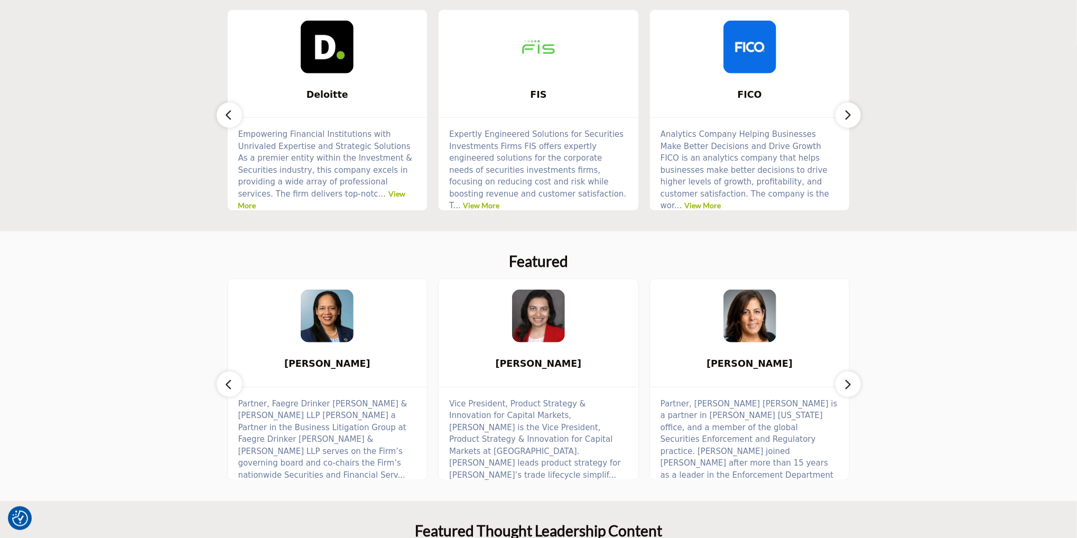
scroll to position [359, 0]
